Goal: Find specific page/section: Locate a particular part of the current website

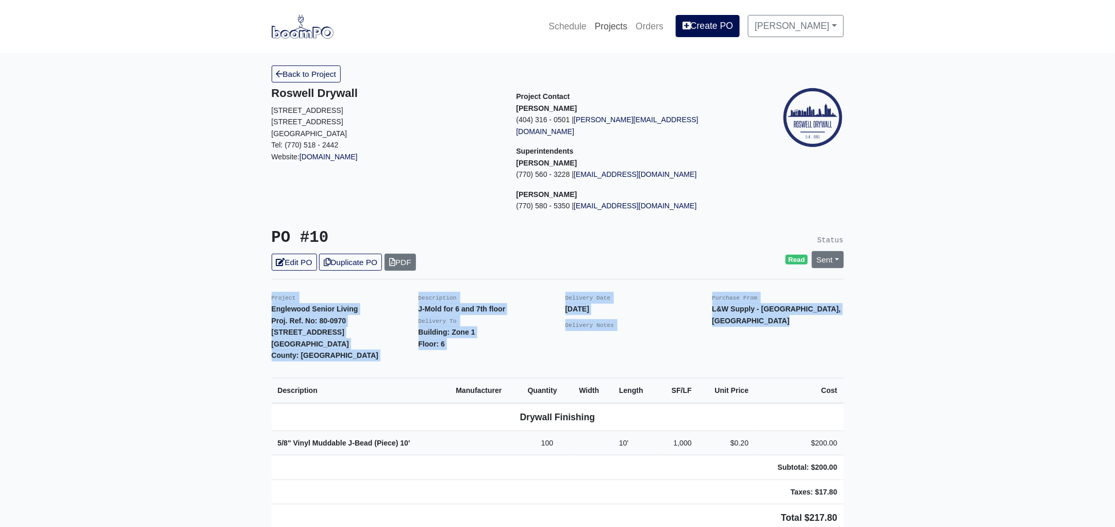
click at [617, 28] on link "Projects" at bounding box center [611, 26] width 41 height 23
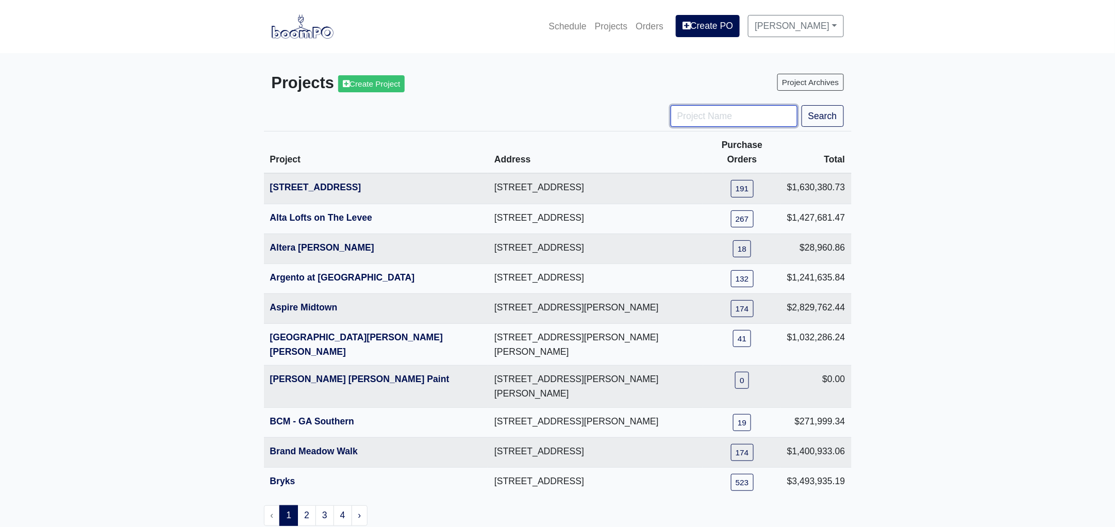
click at [702, 113] on input "Project Name" at bounding box center [734, 116] width 127 height 22
type input "district"
click at [802, 105] on button "Search" at bounding box center [823, 116] width 42 height 22
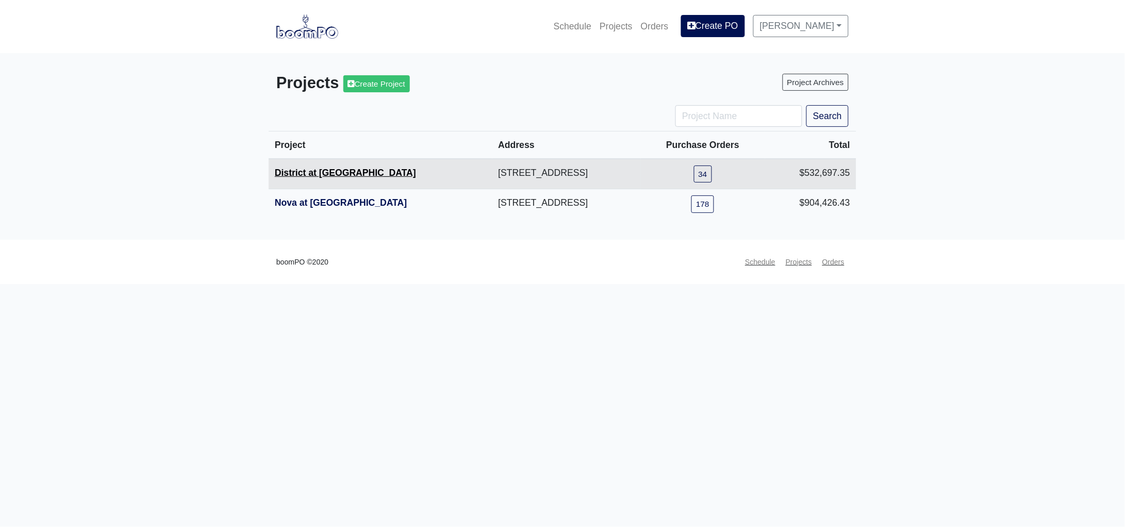
click at [342, 172] on link "District at Etowah" at bounding box center [345, 173] width 141 height 10
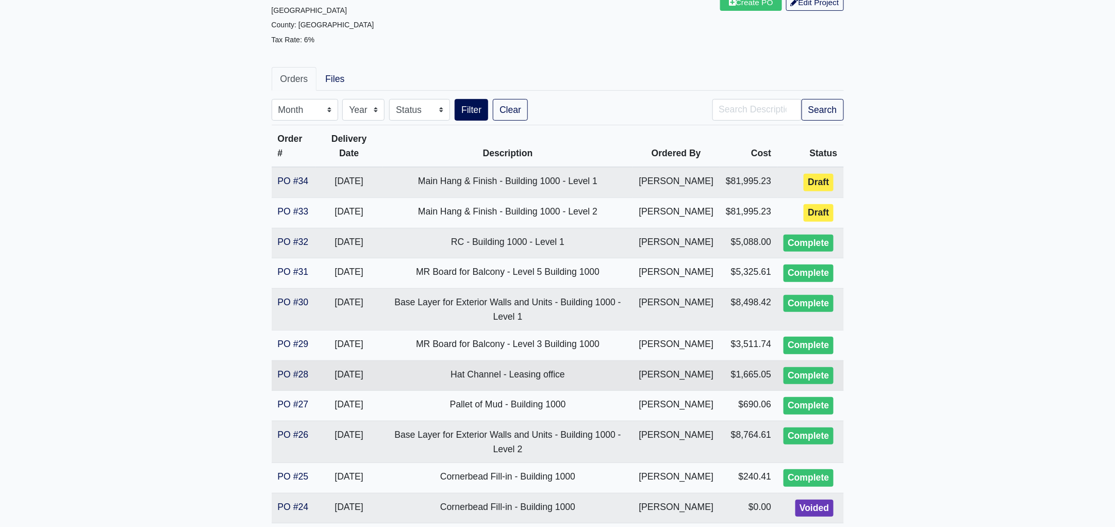
scroll to position [193, 0]
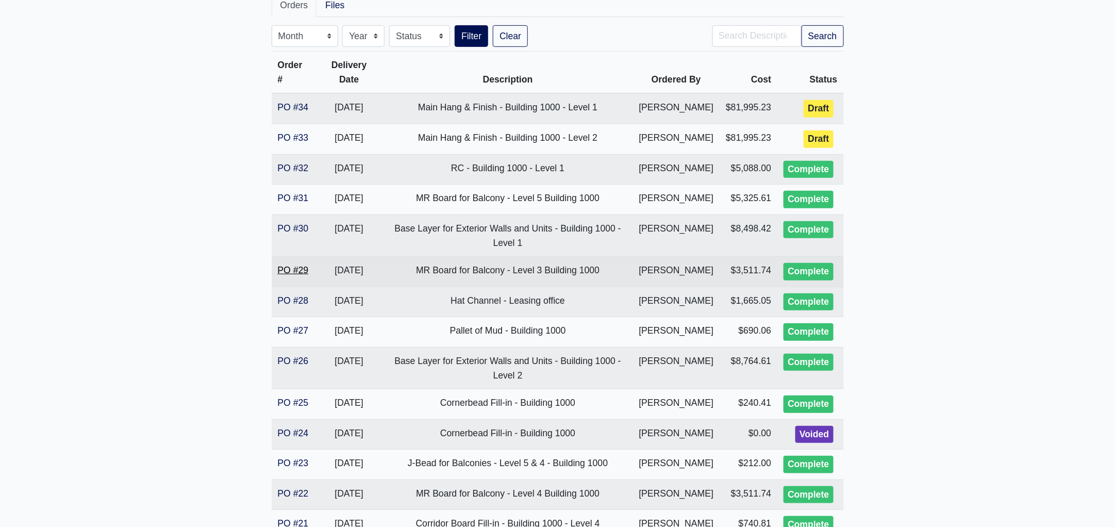
click at [301, 275] on link "PO #29" at bounding box center [293, 270] width 31 height 10
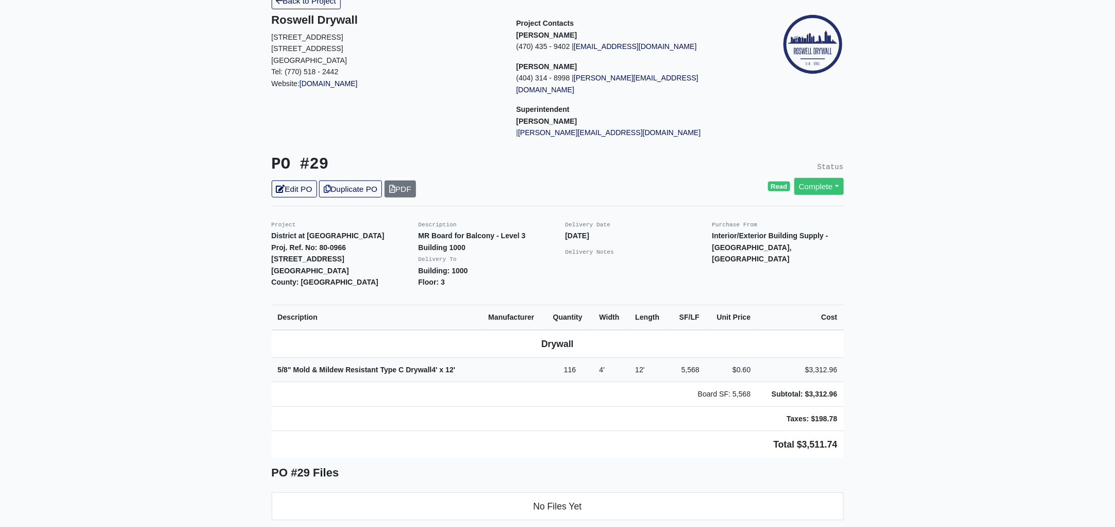
scroll to position [193, 0]
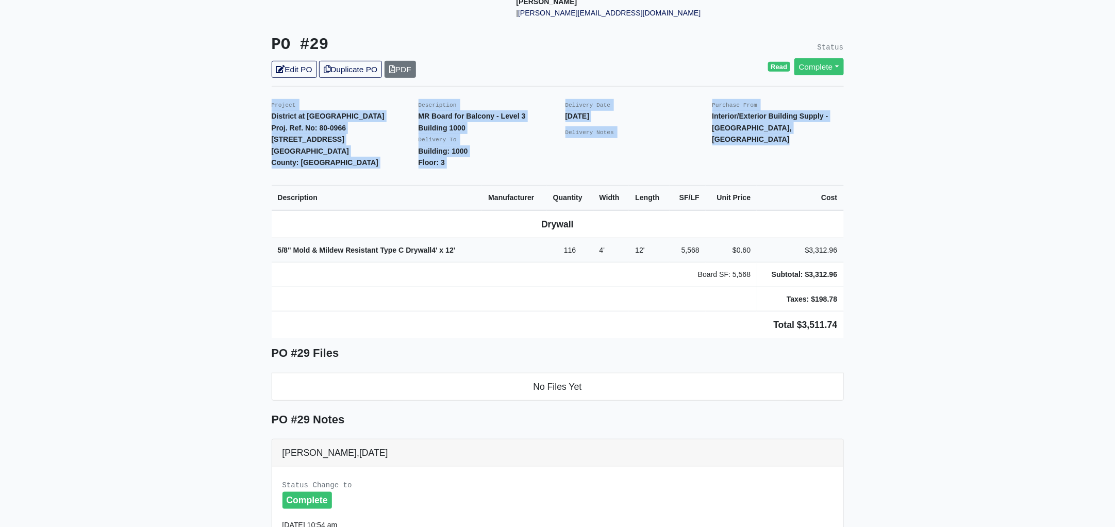
drag, startPoint x: 263, startPoint y: 90, endPoint x: 899, endPoint y: 289, distance: 666.2
click at [899, 289] on main "Back to Project Roswell Drywall 7000 Peachtree Dunwoody Rd NE Building 5, Suite…" at bounding box center [557, 353] width 1115 height 987
copy div "Project District at Etowah Proj. Ref. No: 80-0966 215 Reformation Parkway Canto…"
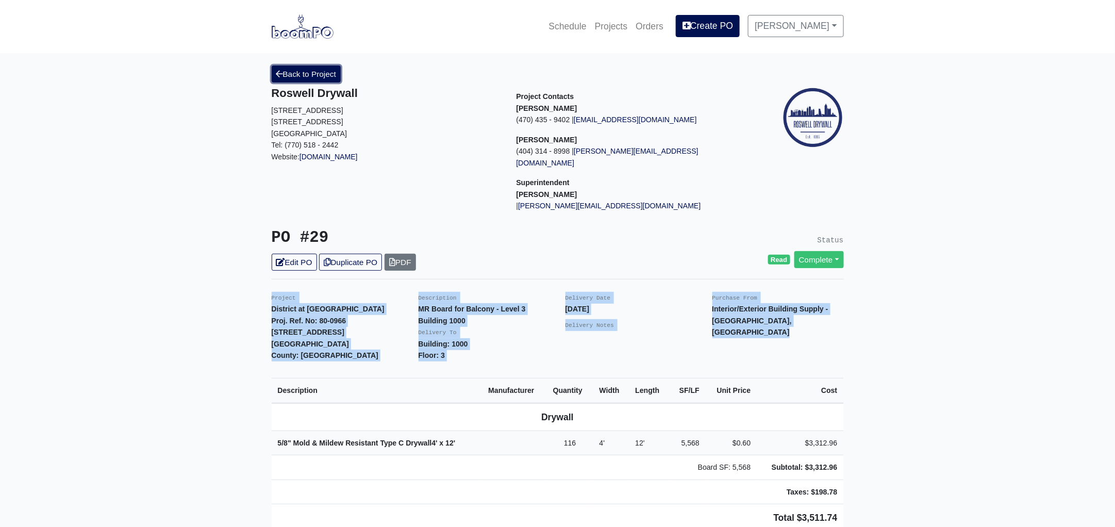
click at [308, 73] on link "Back to Project" at bounding box center [307, 73] width 70 height 17
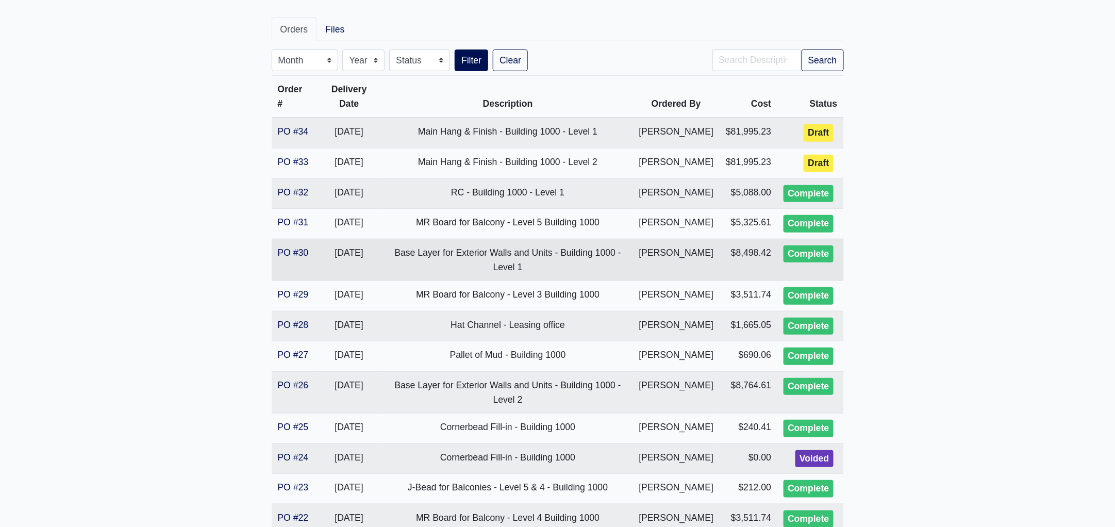
scroll to position [193, 0]
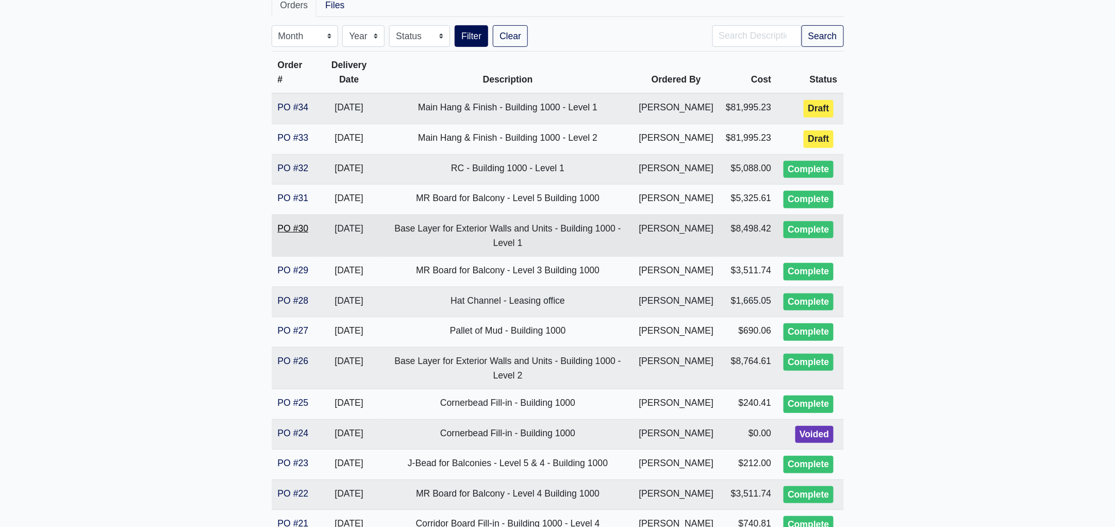
click at [290, 234] on link "PO #30" at bounding box center [293, 228] width 31 height 10
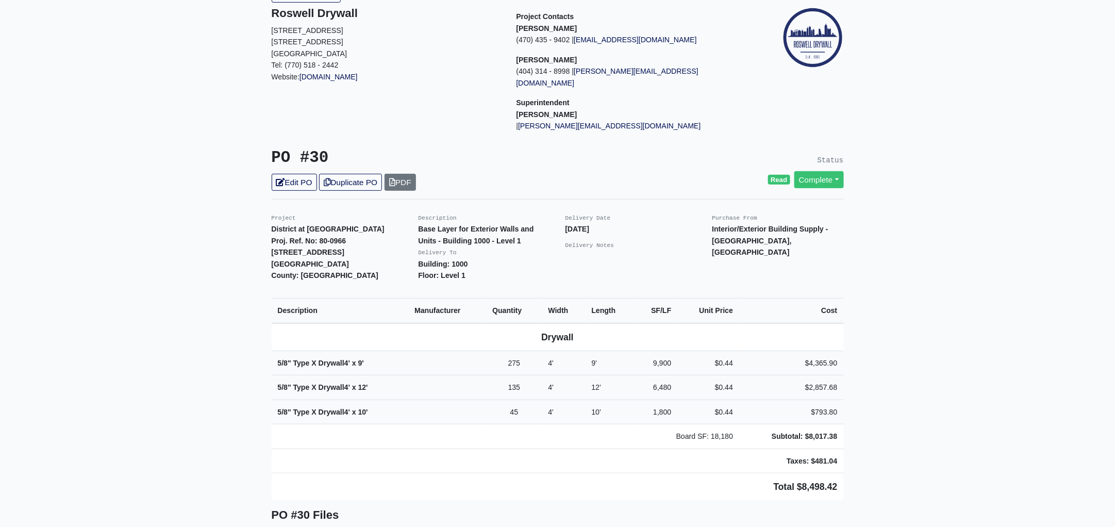
scroll to position [193, 0]
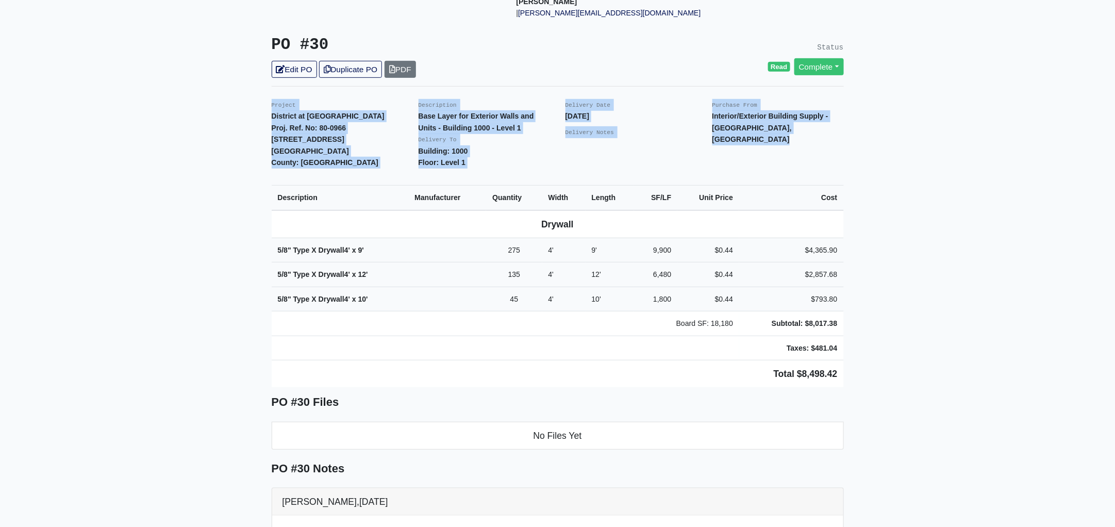
drag, startPoint x: 261, startPoint y: 89, endPoint x: 849, endPoint y: 364, distance: 648.7
click at [849, 364] on main "Back to Project Roswell Drywall 7000 Peachtree Dunwoody Rd NE Building 5, Suite…" at bounding box center [557, 378] width 1115 height 1036
copy div "Project District at Etowah Proj. Ref. No: 80-0966 215 Reformation Parkway Canto…"
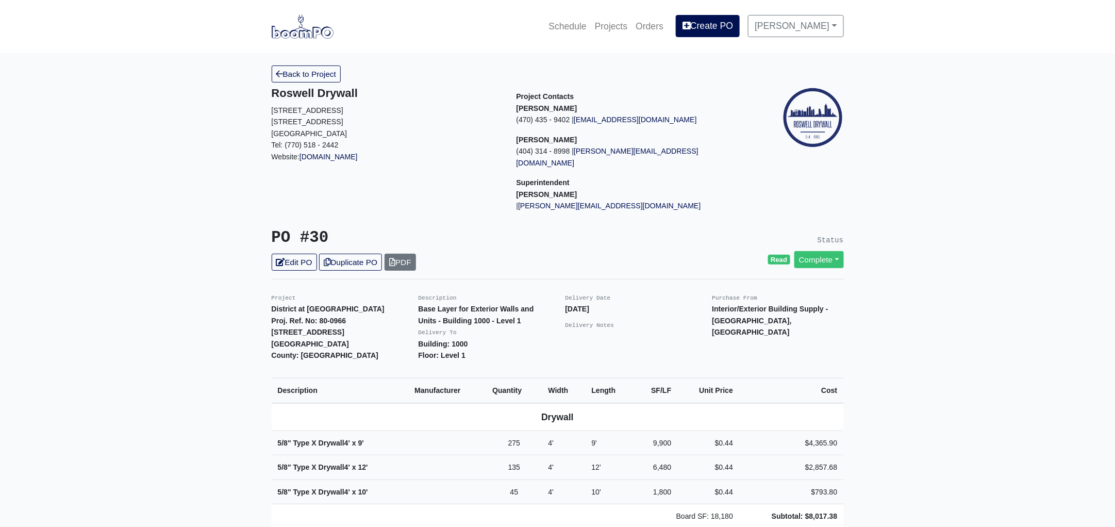
click at [305, 78] on link "Back to Project" at bounding box center [307, 73] width 70 height 17
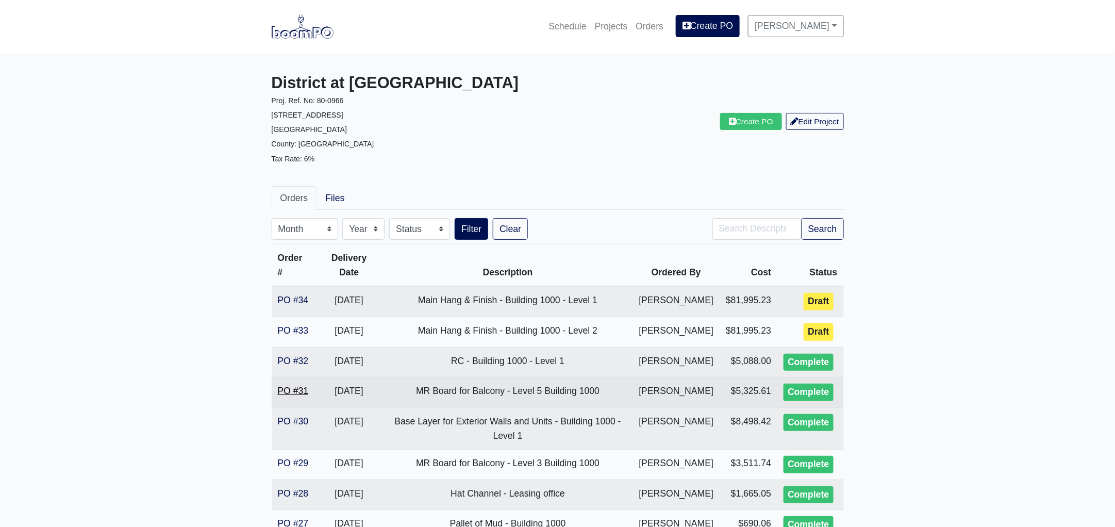
click at [296, 396] on link "PO #31" at bounding box center [293, 391] width 31 height 10
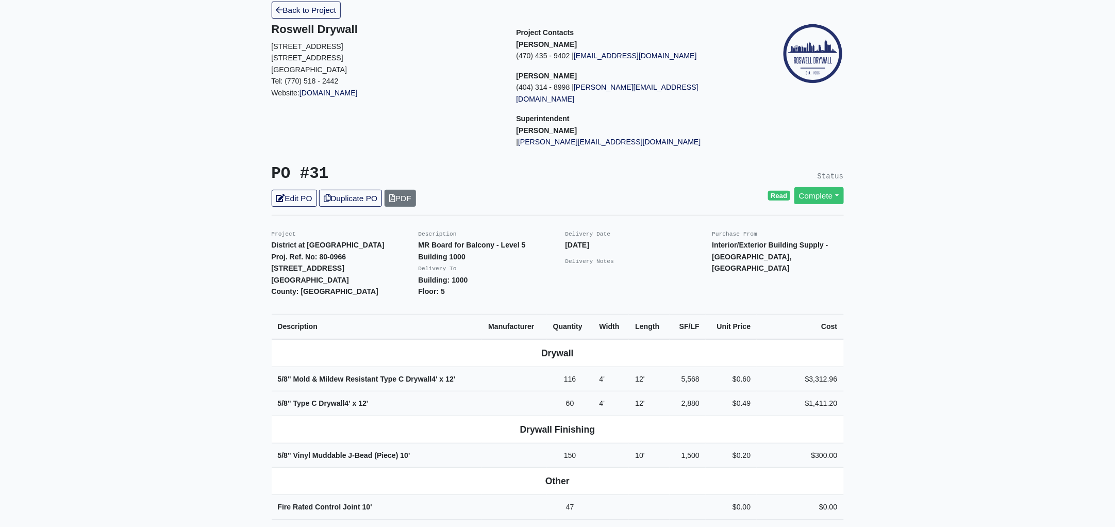
scroll to position [128, 0]
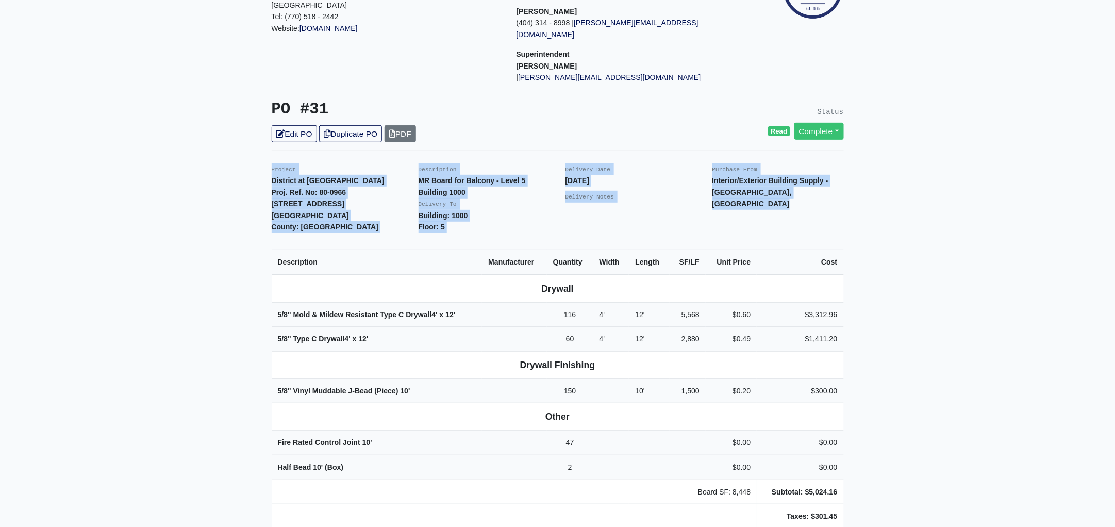
drag, startPoint x: 270, startPoint y: 156, endPoint x: 885, endPoint y: 488, distance: 699.1
click at [885, 488] on main "Back to Project Roswell Drywall [STREET_ADDRESS] Tel: (770) 518 - 2442 Website:…" at bounding box center [557, 495] width 1115 height 1140
copy div "Project District at [GEOGRAPHIC_DATA]. Ref. No: 80-0966 [STREET_ADDRESS]: [GEOG…"
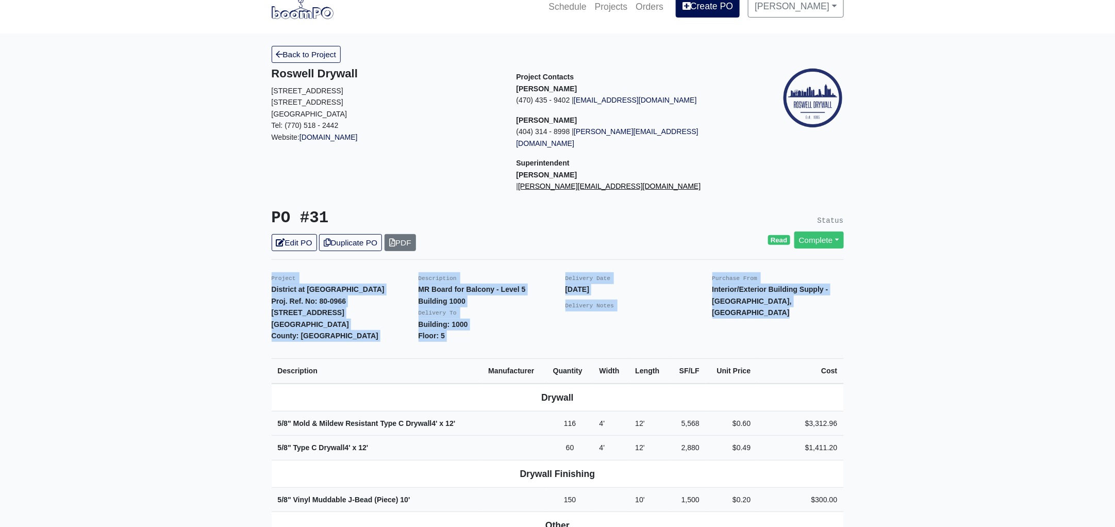
scroll to position [0, 0]
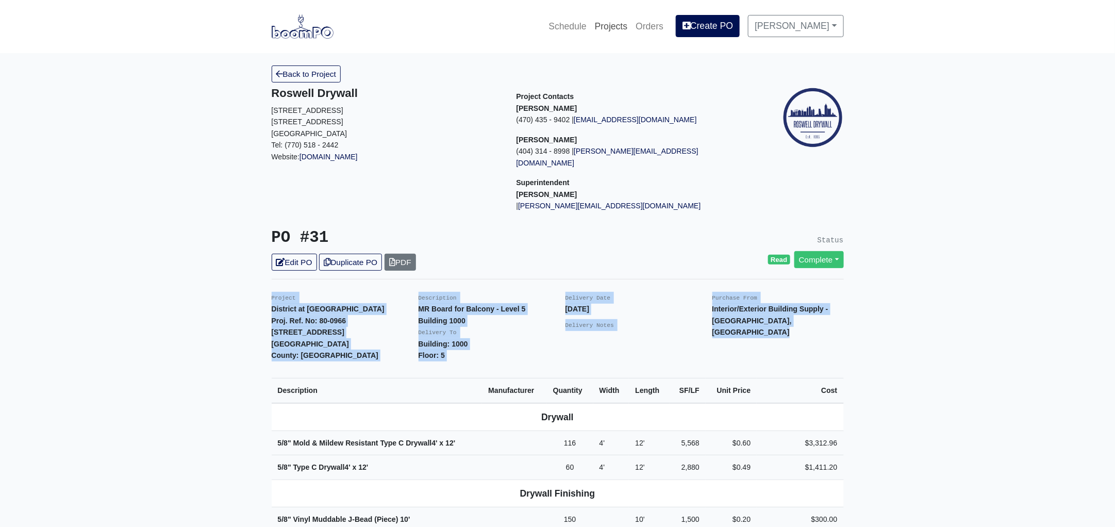
click at [625, 25] on link "Projects" at bounding box center [611, 26] width 41 height 23
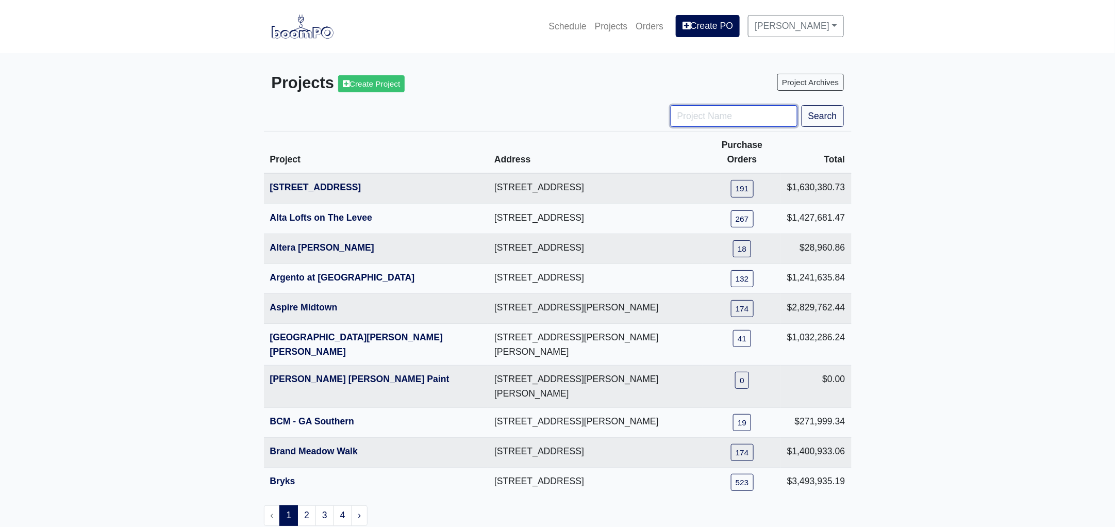
drag, startPoint x: 730, startPoint y: 117, endPoint x: 727, endPoint y: 110, distance: 6.9
click at [730, 117] on input "Project Name" at bounding box center [734, 116] width 127 height 22
type input "nova"
click at [802, 105] on button "Search" at bounding box center [823, 116] width 42 height 22
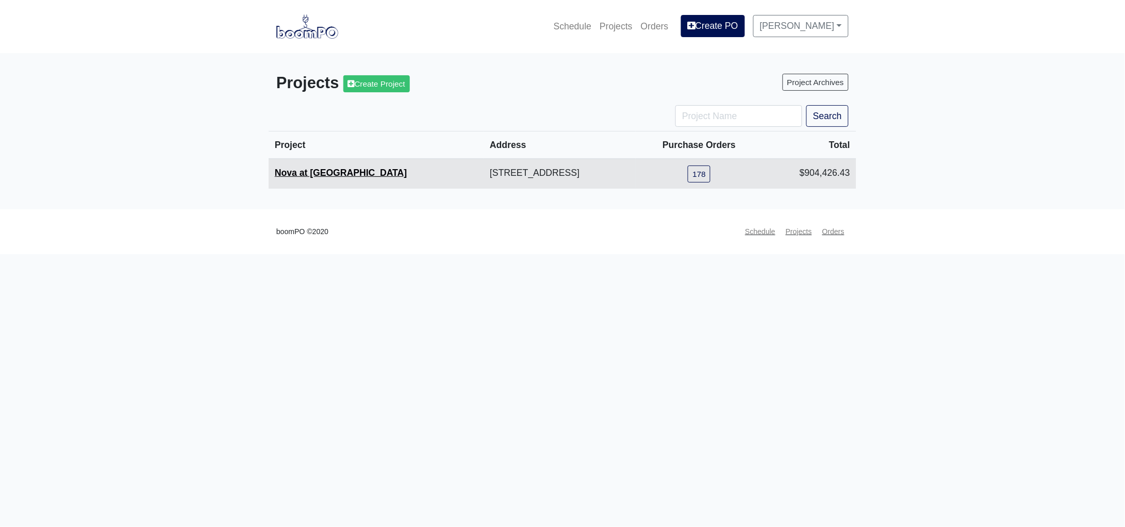
click at [324, 168] on link "Nova at [GEOGRAPHIC_DATA]" at bounding box center [341, 173] width 132 height 10
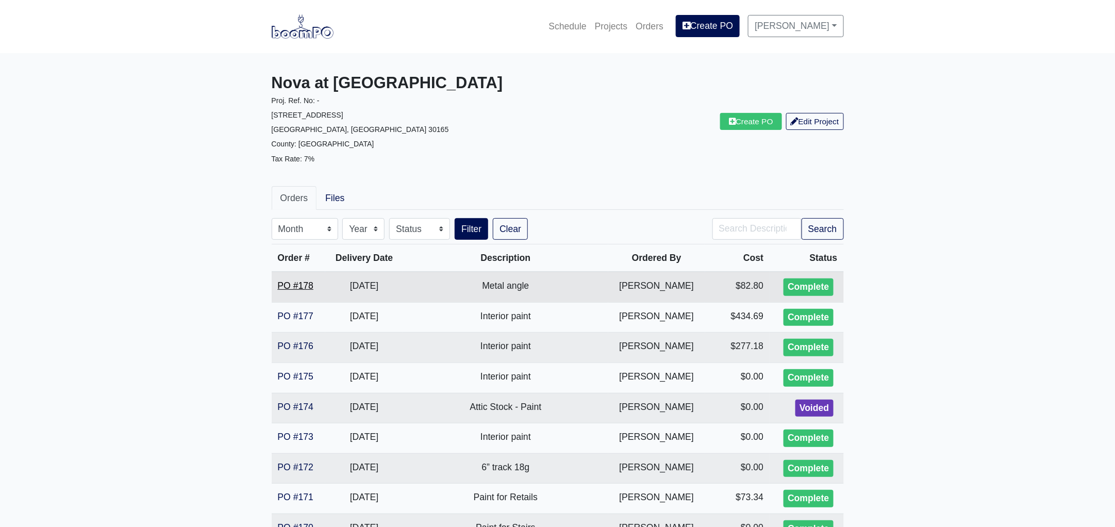
click at [294, 283] on link "PO #178" at bounding box center [296, 285] width 36 height 10
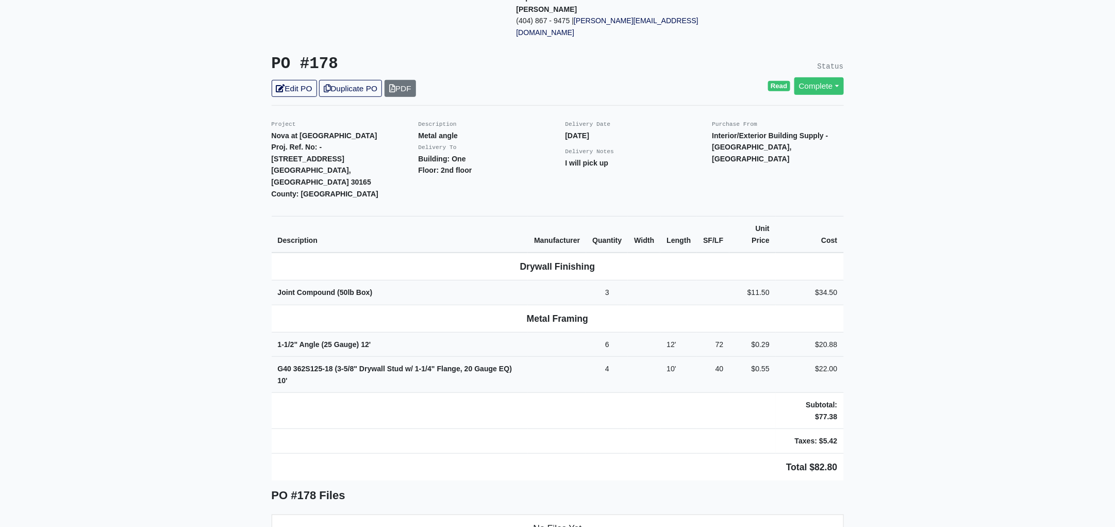
scroll to position [193, 0]
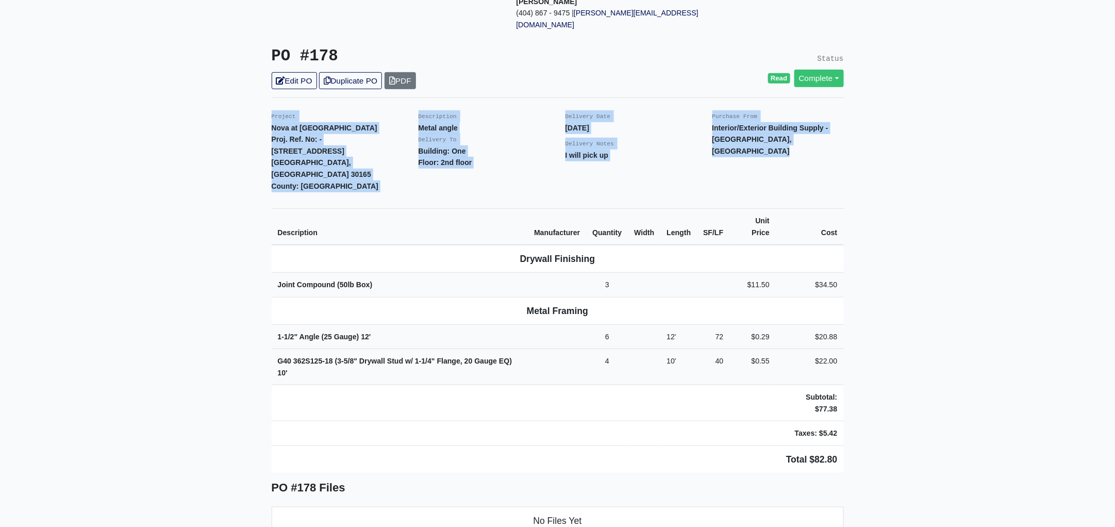
drag, startPoint x: 272, startPoint y: 94, endPoint x: 860, endPoint y: 429, distance: 677.4
click at [860, 429] on main "Back to Project Roswell Drywall 7000 Peachtree Dunwoody Rd NE Building 5, Suite…" at bounding box center [557, 420] width 1115 height 1121
copy div "Project Nova at River District Proj. Ref. No: - 233 North 5th Street Avenue Rom…"
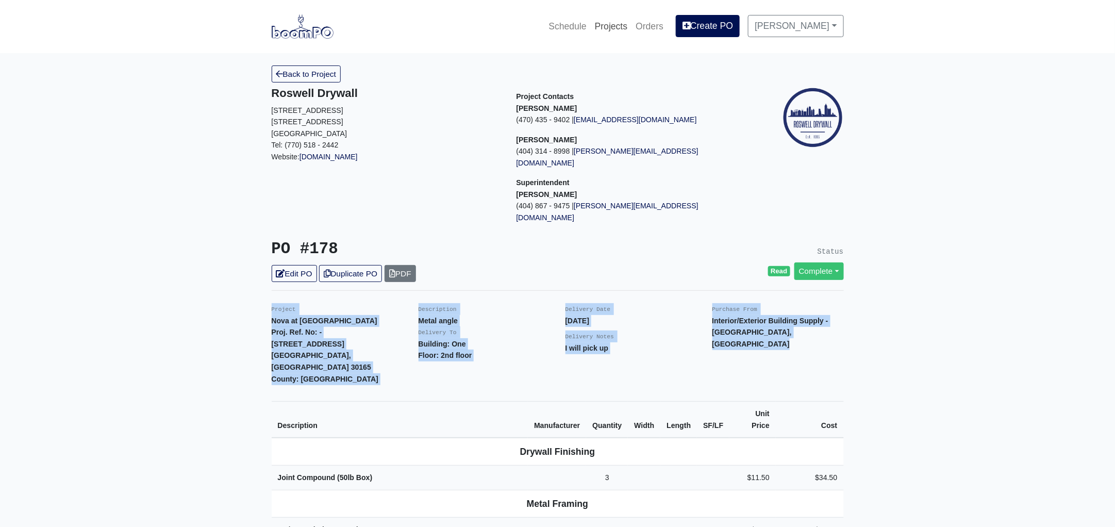
click at [613, 26] on link "Projects" at bounding box center [611, 26] width 41 height 23
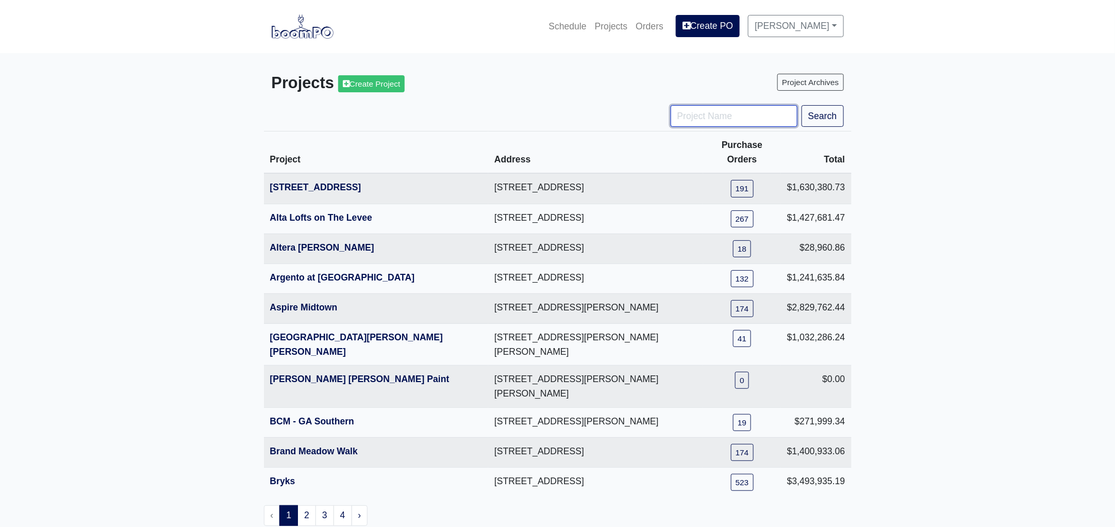
click at [695, 114] on input "Project Name" at bounding box center [734, 116] width 127 height 22
type input "distric"
click at [802, 105] on button "Search" at bounding box center [823, 116] width 42 height 22
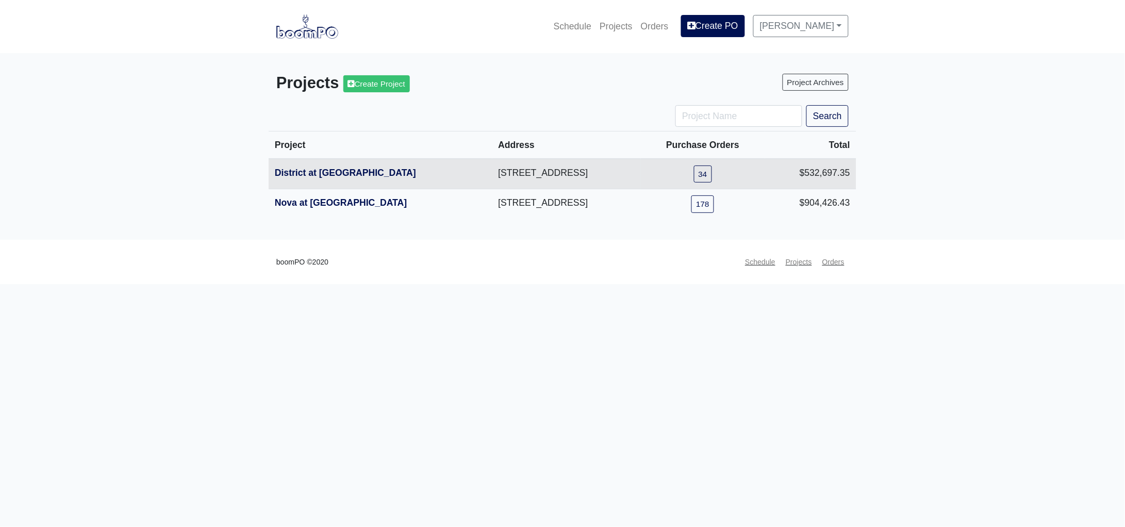
click at [323, 179] on th "District at [GEOGRAPHIC_DATA]" at bounding box center [381, 174] width 224 height 30
click at [321, 165] on th "District at [GEOGRAPHIC_DATA]" at bounding box center [381, 174] width 224 height 30
click at [321, 172] on link "District at [GEOGRAPHIC_DATA]" at bounding box center [345, 173] width 141 height 10
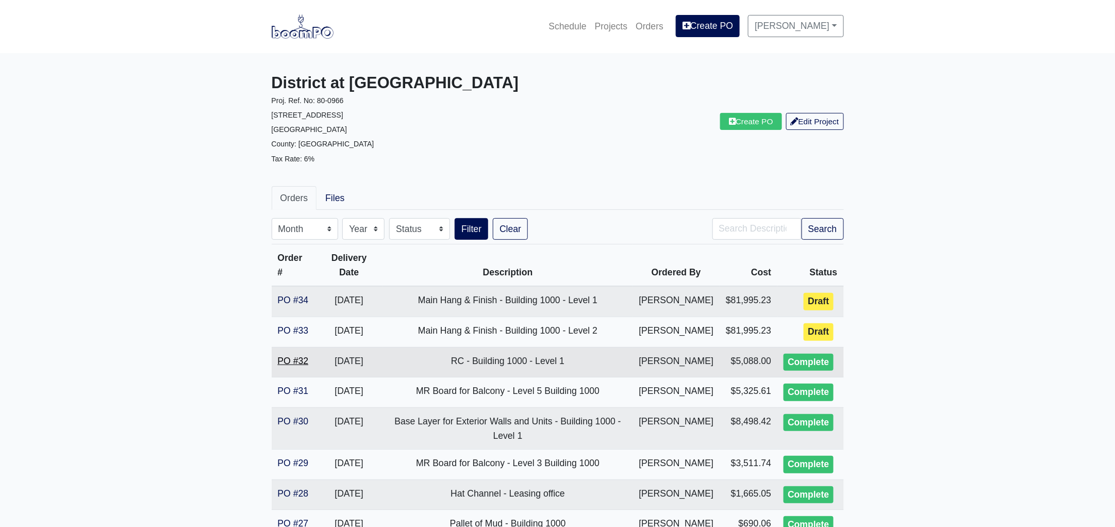
click at [288, 366] on link "PO #32" at bounding box center [293, 361] width 31 height 10
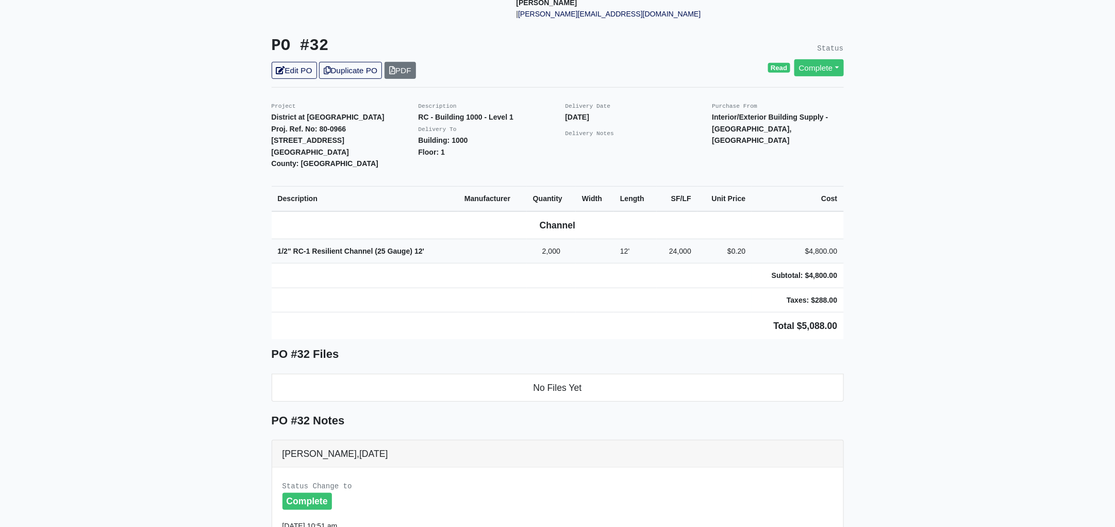
scroll to position [193, 0]
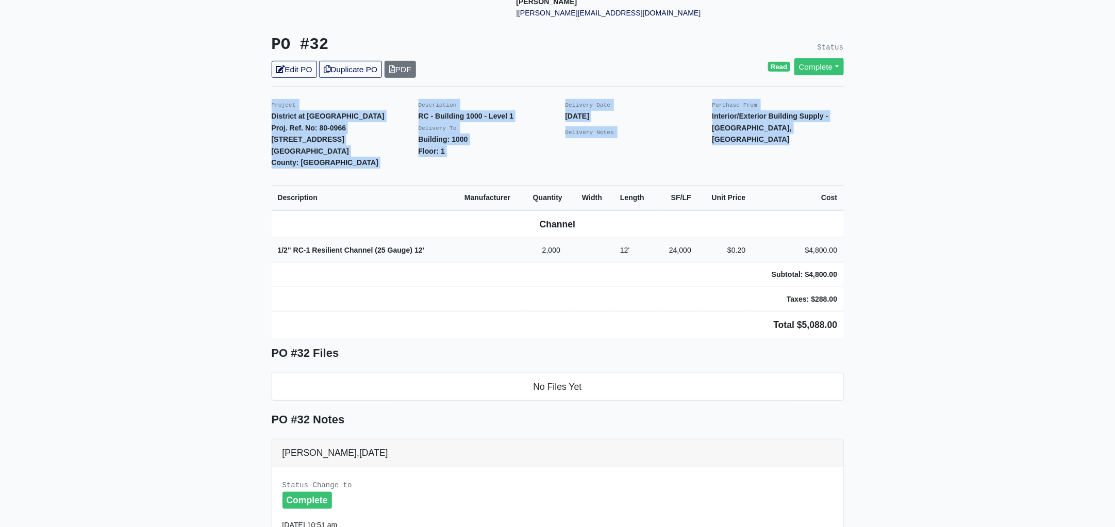
drag, startPoint x: 259, startPoint y: 88, endPoint x: 943, endPoint y: 319, distance: 721.7
click at [943, 319] on main "Back to Project Roswell Drywall [STREET_ADDRESS] Tel: (770) 518 - 2442 Website:…" at bounding box center [557, 353] width 1115 height 987
copy div "Project District at [GEOGRAPHIC_DATA]. Ref. No: 80-0966 [STREET_ADDRESS]: [GEOG…"
